Goal: Communication & Community: Ask a question

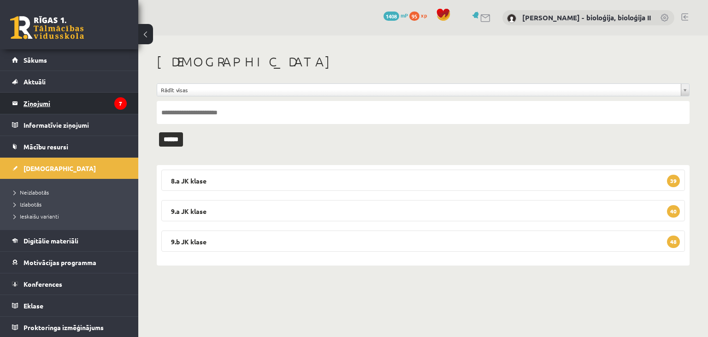
click at [54, 99] on legend "Ziņojumi 7" at bounding box center [74, 103] width 103 height 21
click at [89, 102] on legend "Ziņojumi 7" at bounding box center [74, 103] width 103 height 21
